Goal: Task Accomplishment & Management: Complete application form

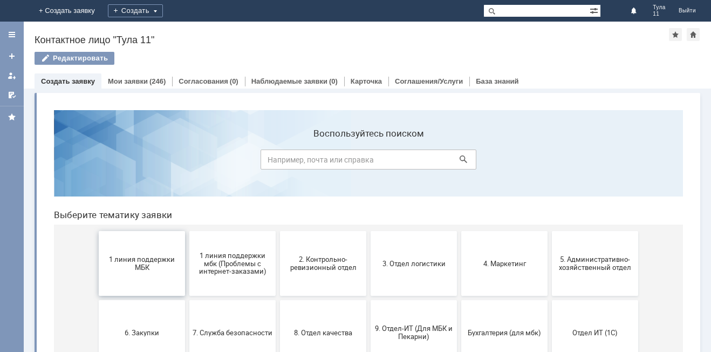
click at [169, 248] on button "1 линия поддержки МБК" at bounding box center [142, 263] width 86 height 65
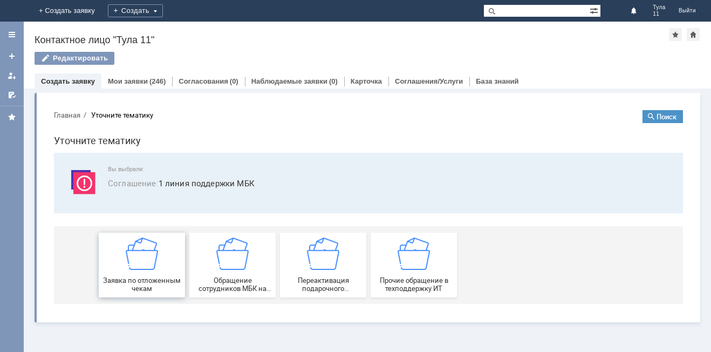
click at [158, 270] on div "Заявка по отложенным чекам" at bounding box center [142, 264] width 80 height 55
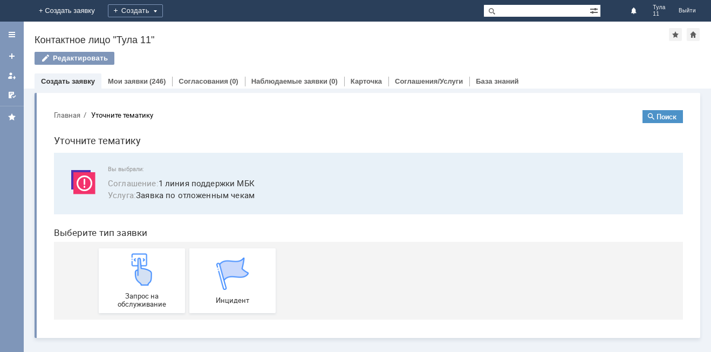
click at [158, 270] on div "Запрос на обслуживание" at bounding box center [142, 280] width 80 height 55
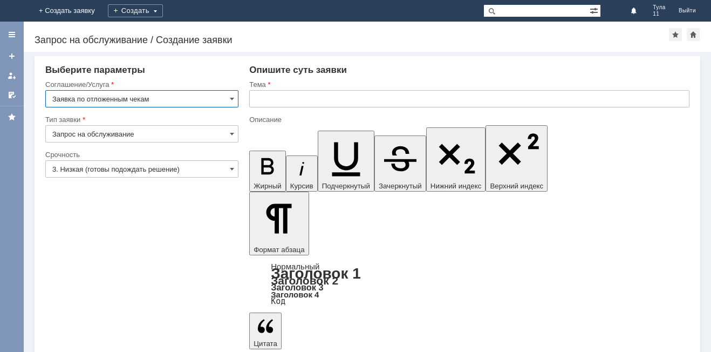
click at [285, 106] on input "text" at bounding box center [469, 98] width 440 height 17
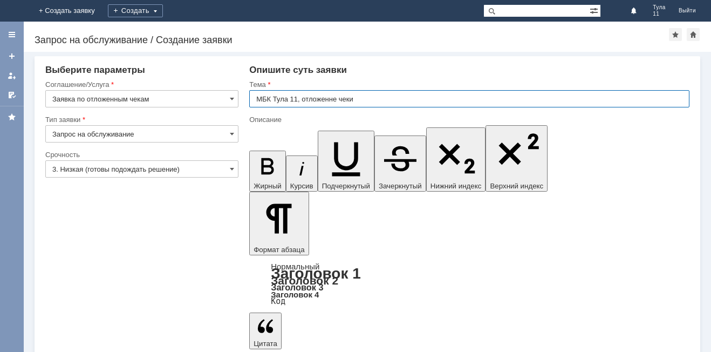
click at [310, 98] on input "МБК Тула 11, отложенне чеки" at bounding box center [469, 98] width 440 height 17
click at [370, 104] on input "МБК Тула 11, отложенные чеки" at bounding box center [469, 98] width 440 height 17
type input "МБК Тула 11, отложенные чеки"
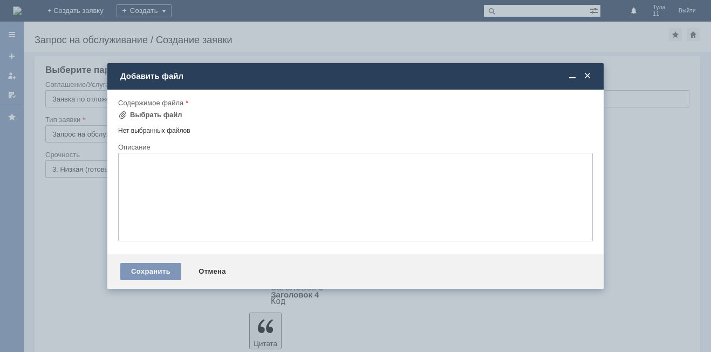
click at [587, 78] on span at bounding box center [587, 76] width 11 height 10
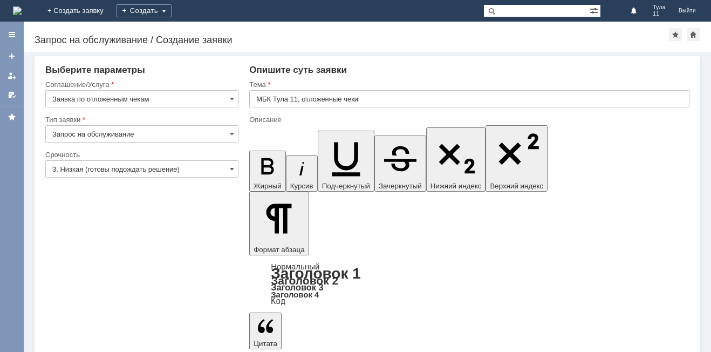
drag, startPoint x: 277, startPoint y: 236, endPoint x: 273, endPoint y: 242, distance: 7.3
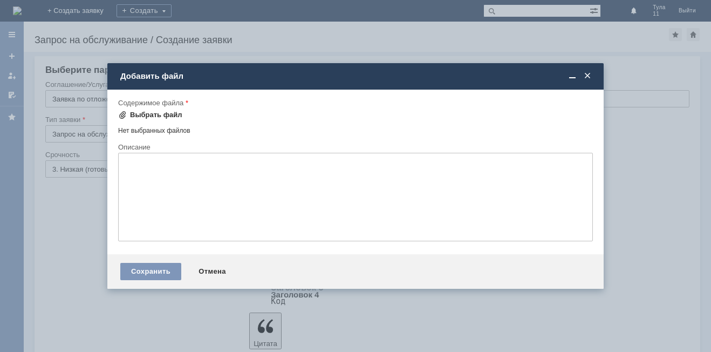
click at [145, 117] on div "Выбрать файл" at bounding box center [156, 115] width 52 height 9
click at [594, 74] on div "Добавить файл" at bounding box center [355, 76] width 497 height 12
click at [587, 74] on span at bounding box center [587, 76] width 11 height 10
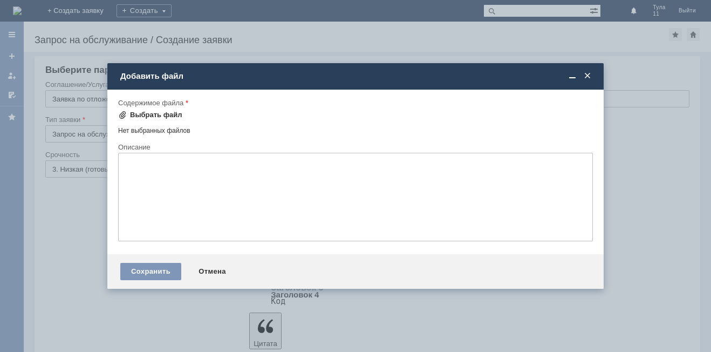
click at [165, 116] on div "Выбрать файл" at bounding box center [156, 115] width 52 height 9
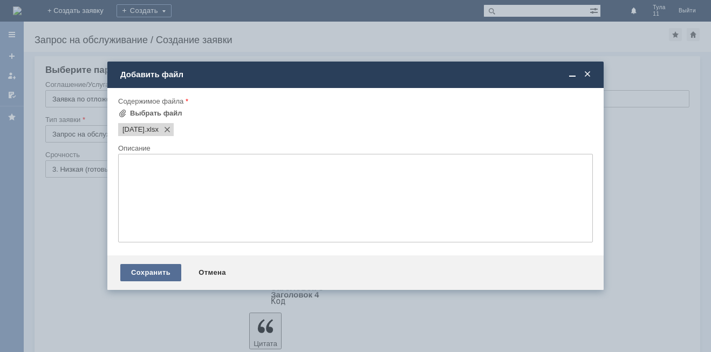
click at [155, 277] on div "Сохранить" at bounding box center [150, 272] width 61 height 17
